Goal: Find specific page/section: Find specific page/section

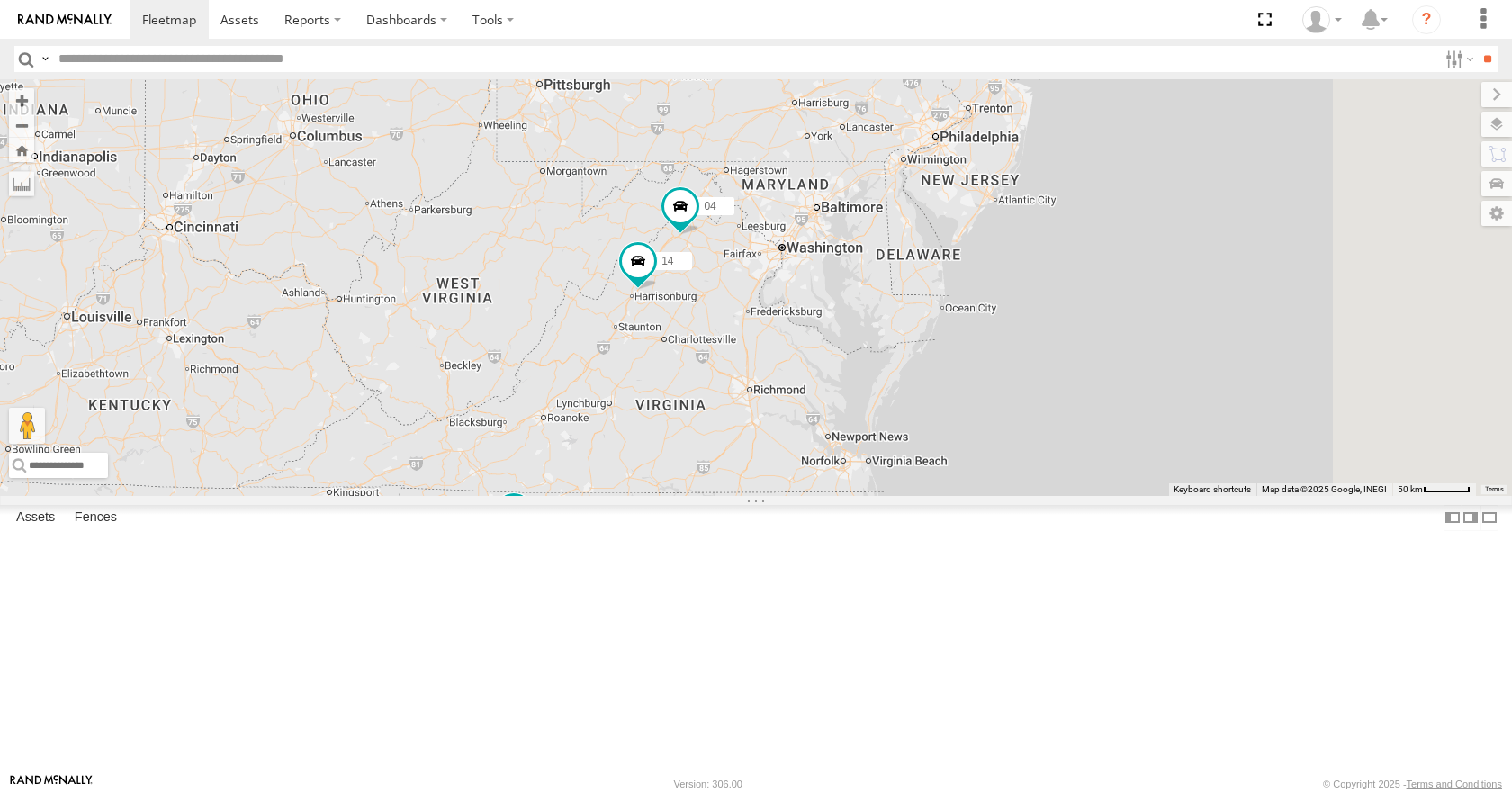
drag, startPoint x: 1041, startPoint y: 269, endPoint x: 899, endPoint y: 520, distance: 288.4
click at [899, 495] on div "08 11 35 03 14 04 2" at bounding box center [756, 287] width 1512 height 416
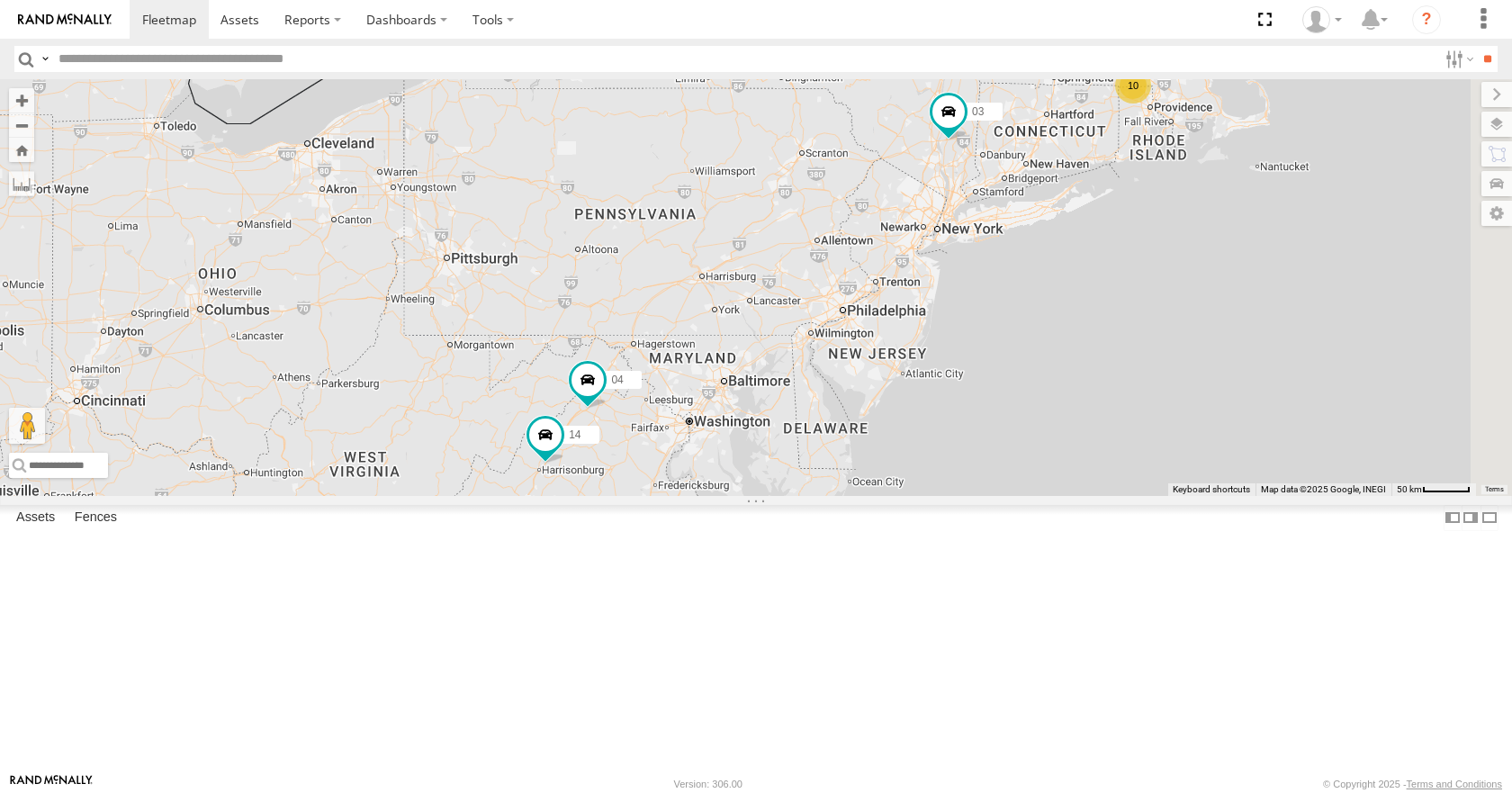
drag, startPoint x: 1045, startPoint y: 302, endPoint x: 959, endPoint y: 472, distance: 190.5
click at [959, 472] on div "08 11 35 03 14 04 2 10" at bounding box center [756, 287] width 1512 height 416
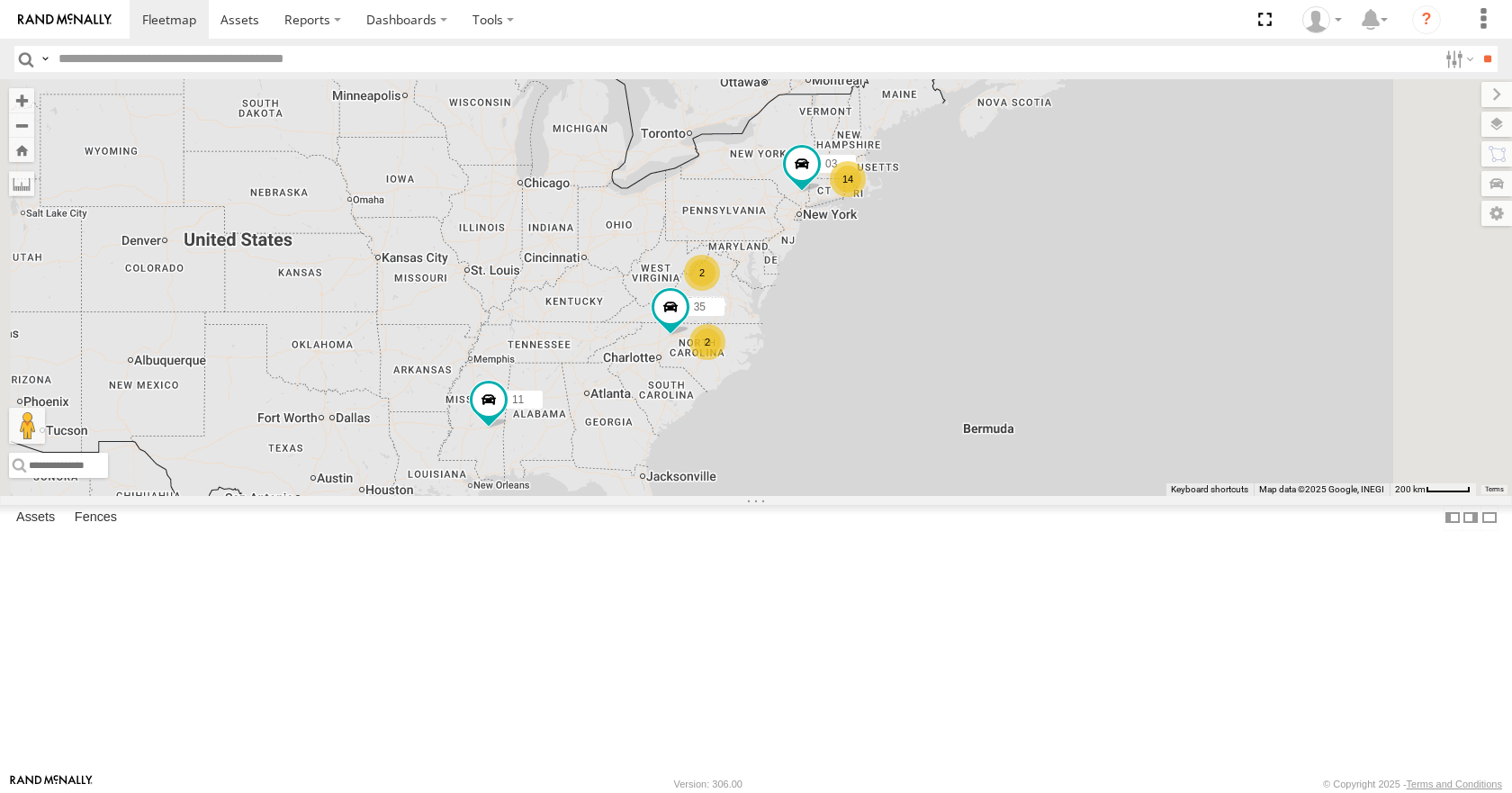
drag, startPoint x: 989, startPoint y: 580, endPoint x: 1003, endPoint y: 480, distance: 101.0
click at [1003, 480] on div "08 11 14 35 2 2 03" at bounding box center [756, 287] width 1512 height 416
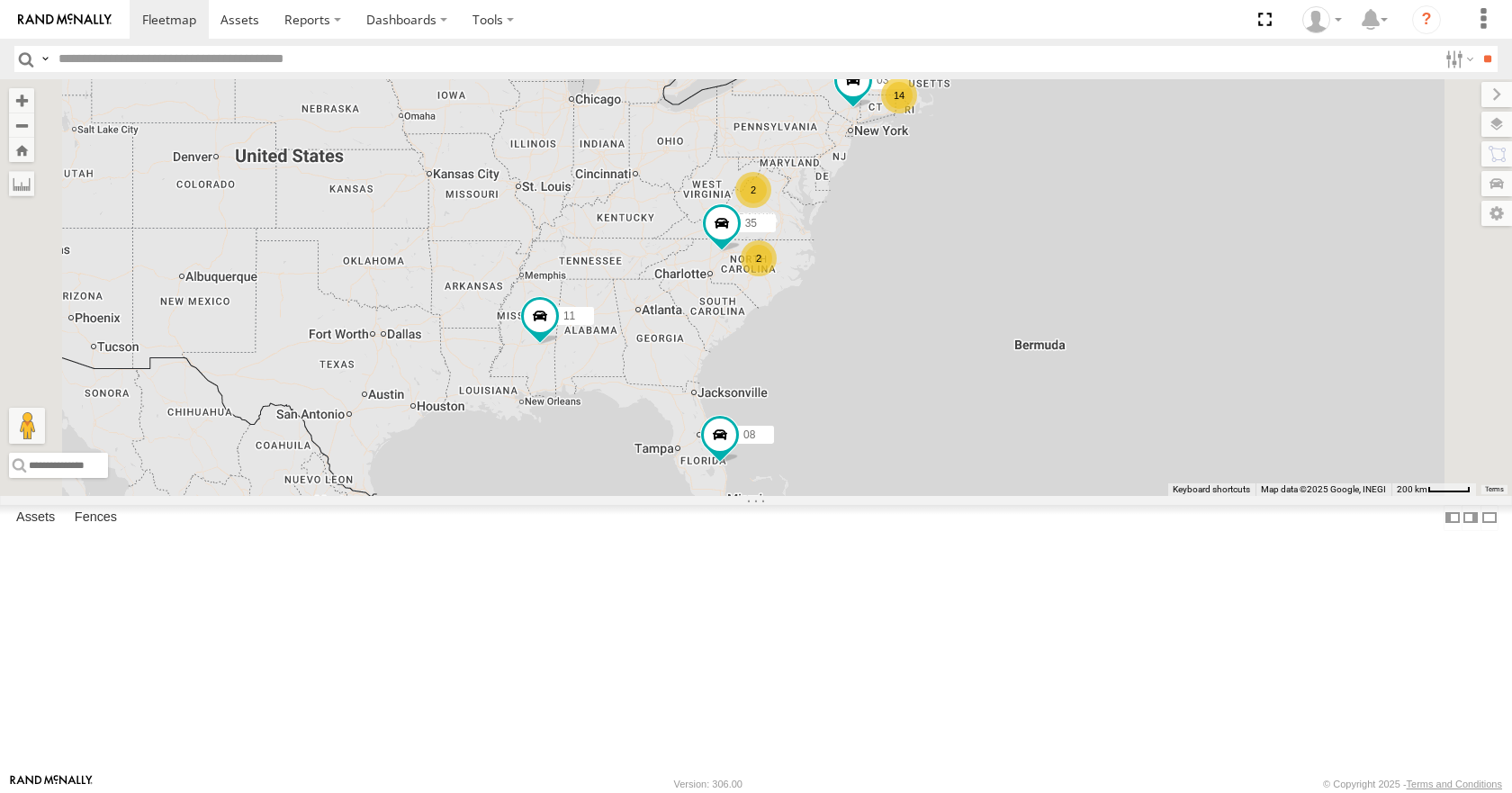
drag, startPoint x: 841, startPoint y: 531, endPoint x: 894, endPoint y: 454, distance: 93.5
click at [894, 454] on div "08 11 35 03 14 2 2" at bounding box center [756, 287] width 1512 height 416
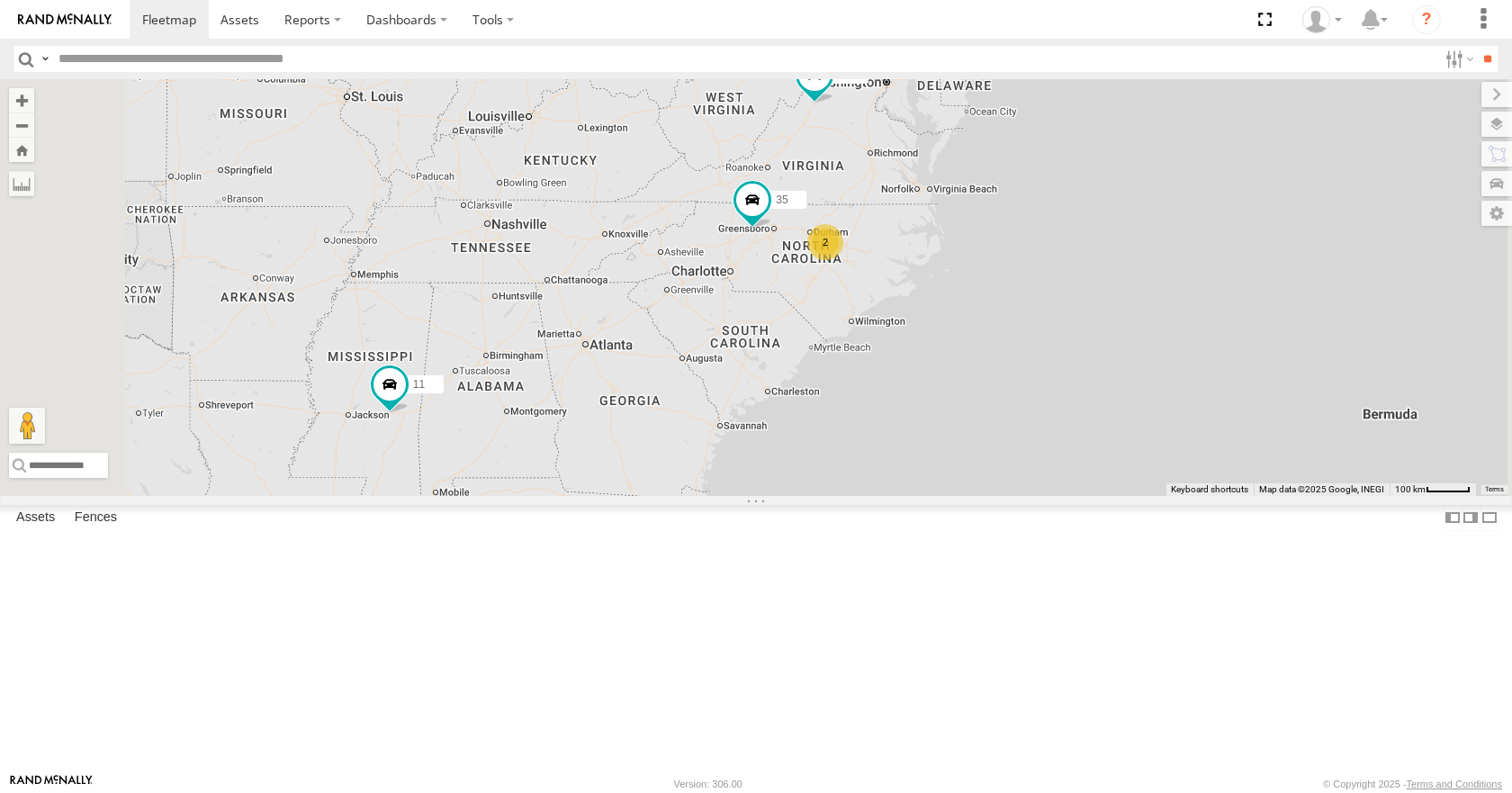
drag, startPoint x: 860, startPoint y: 458, endPoint x: 792, endPoint y: 506, distance: 83.2
click at [792, 495] on div "08 11 35 03 14 04 2" at bounding box center [756, 287] width 1512 height 416
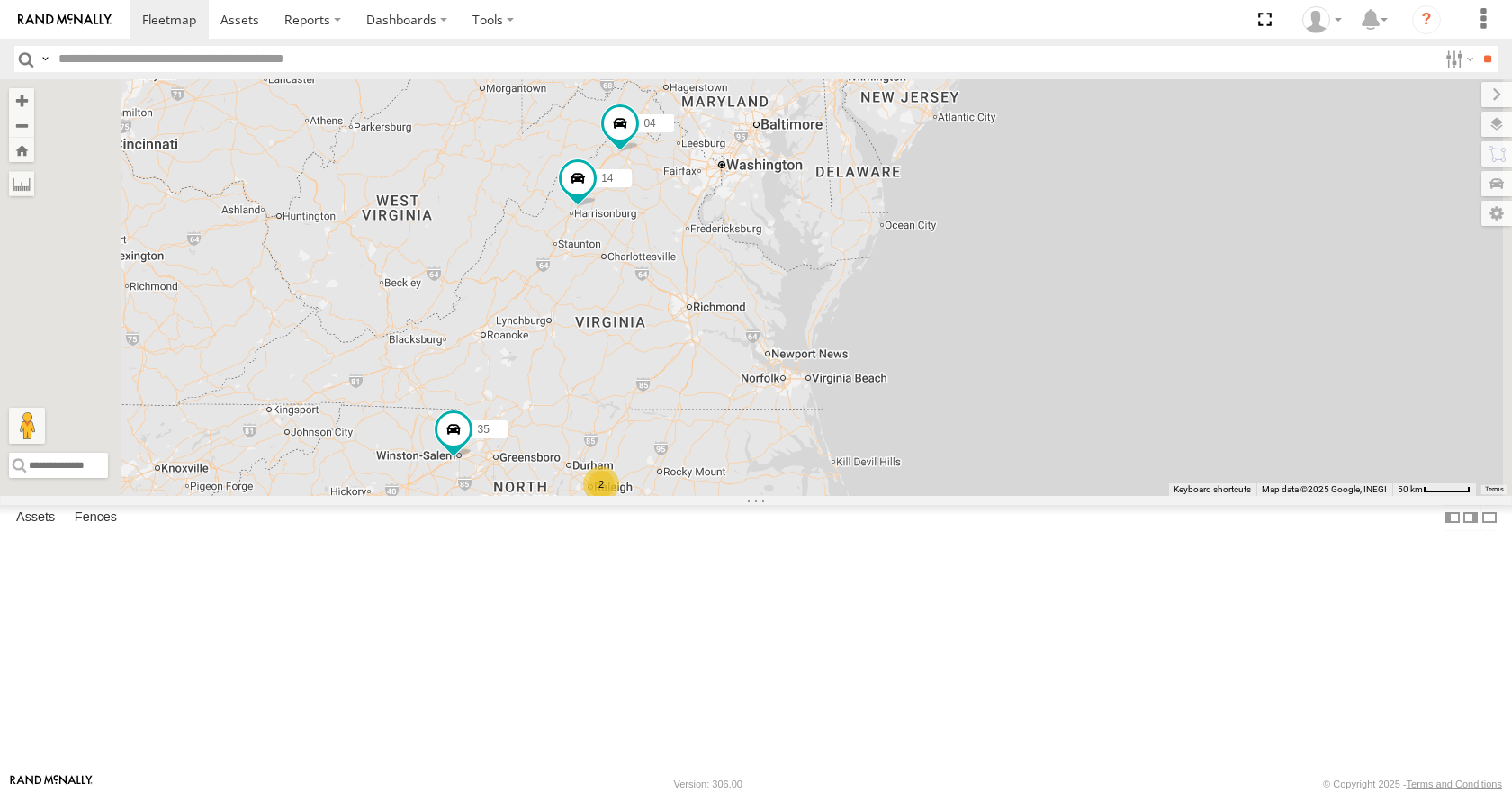
drag, startPoint x: 880, startPoint y: 346, endPoint x: 931, endPoint y: 468, distance: 132.2
click at [931, 468] on div "08 11 35 03 14 04 2" at bounding box center [756, 287] width 1512 height 416
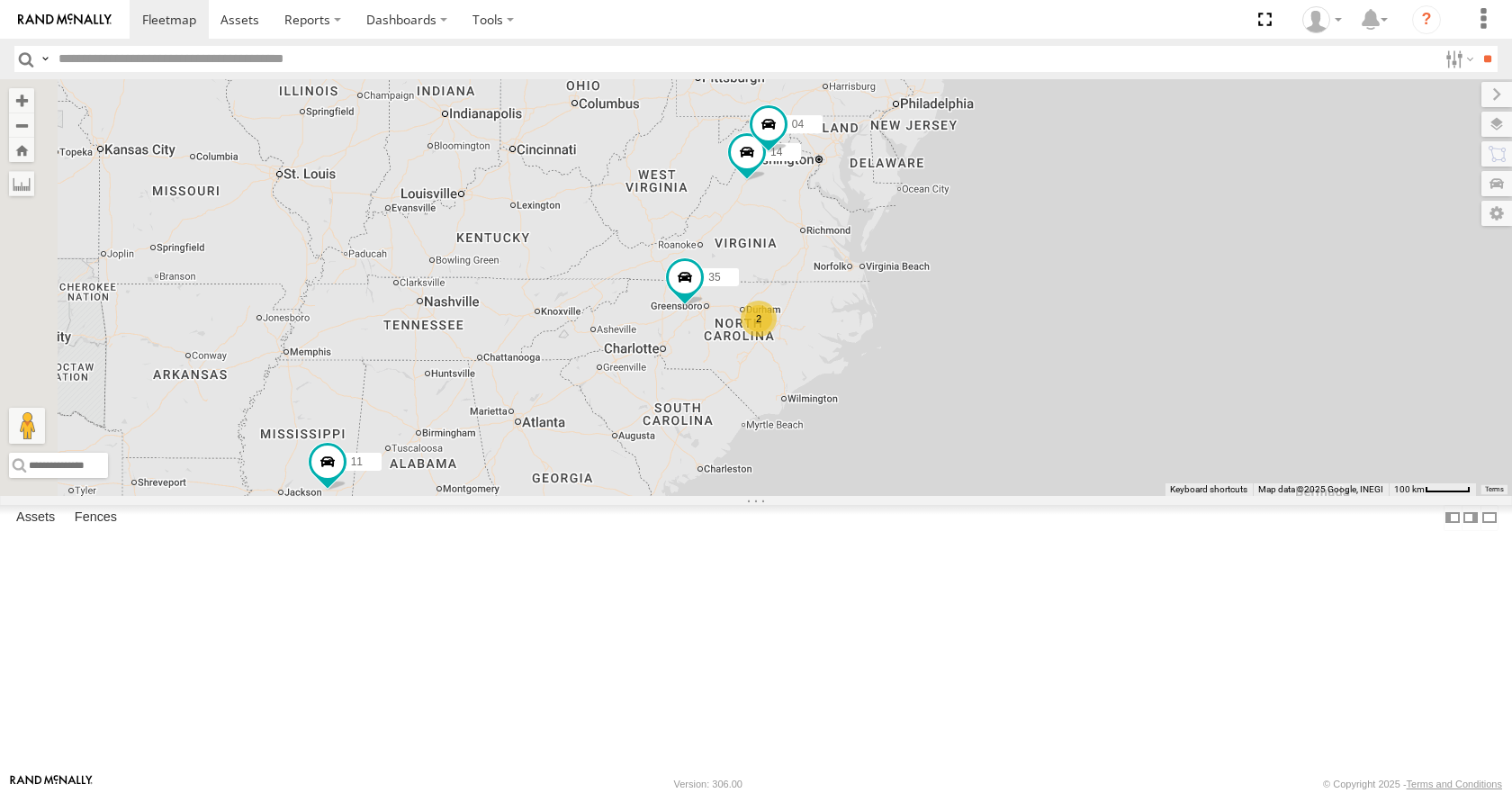
drag, startPoint x: 849, startPoint y: 411, endPoint x: 1016, endPoint y: 368, distance: 172.4
click at [1016, 368] on div "08 11 35 03 14 04 12 2 2" at bounding box center [756, 287] width 1512 height 416
